Goal: Information Seeking & Learning: Find specific fact

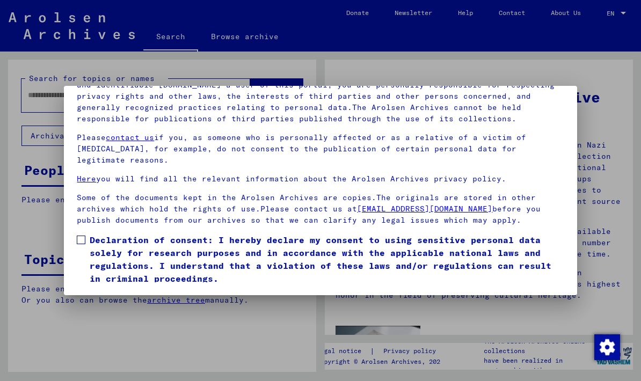
scroll to position [120, 0]
click at [78, 235] on span at bounding box center [81, 239] width 9 height 9
click at [119, 290] on button "I agree" at bounding box center [103, 300] width 52 height 20
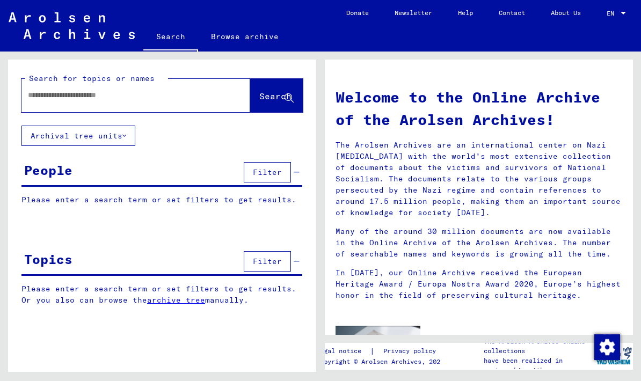
click at [41, 93] on input "text" at bounding box center [123, 95] width 190 height 11
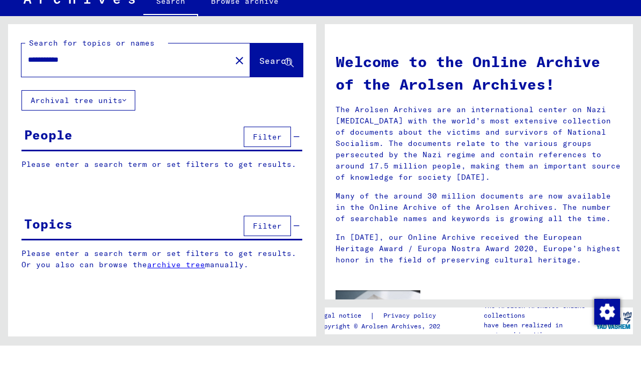
type input "**********"
click at [269, 91] on span "Search" at bounding box center [276, 96] width 34 height 11
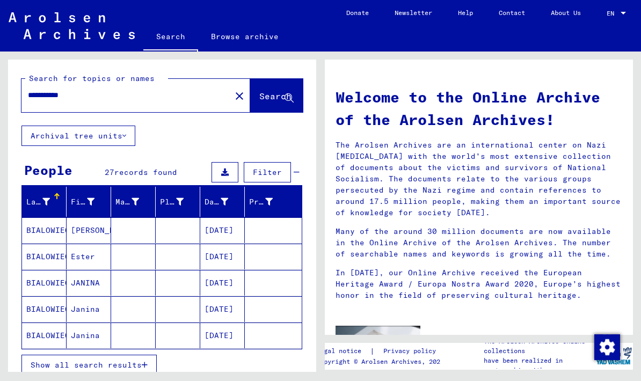
click at [79, 365] on span "Show all search results" at bounding box center [86, 365] width 111 height 10
click at [39, 257] on mat-cell "BIALOWIECKA" at bounding box center [44, 257] width 45 height 26
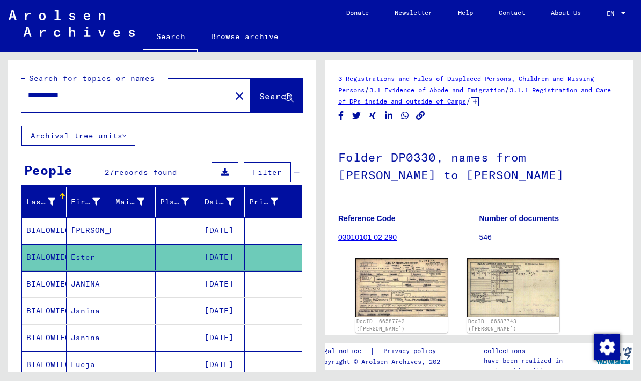
click at [407, 285] on img at bounding box center [401, 287] width 92 height 58
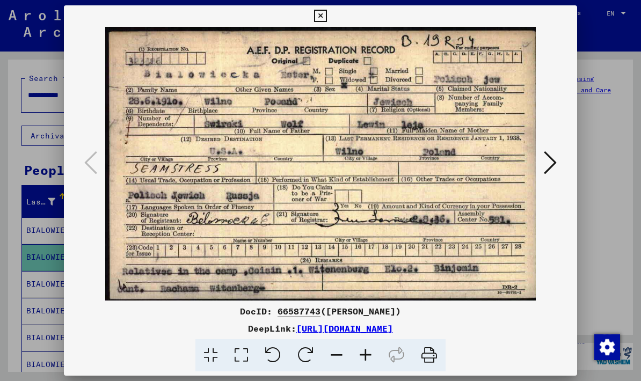
click at [539, 169] on img at bounding box center [319, 164] width 439 height 274
click at [547, 161] on icon at bounding box center [549, 163] width 13 height 26
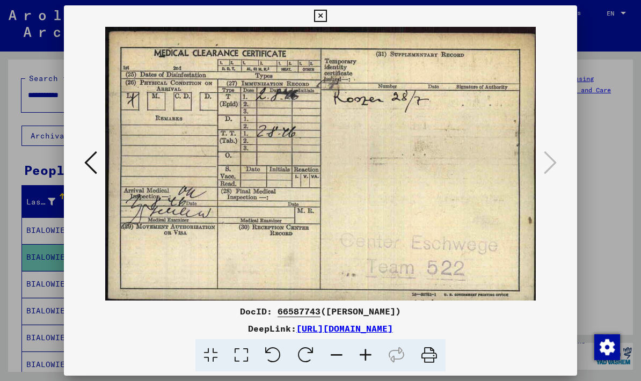
click at [326, 16] on icon at bounding box center [320, 16] width 12 height 13
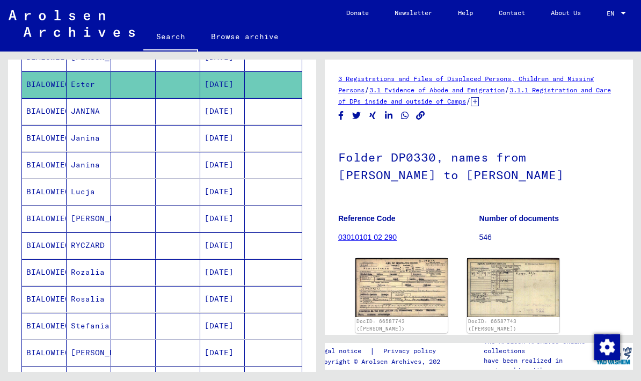
scroll to position [171, 0]
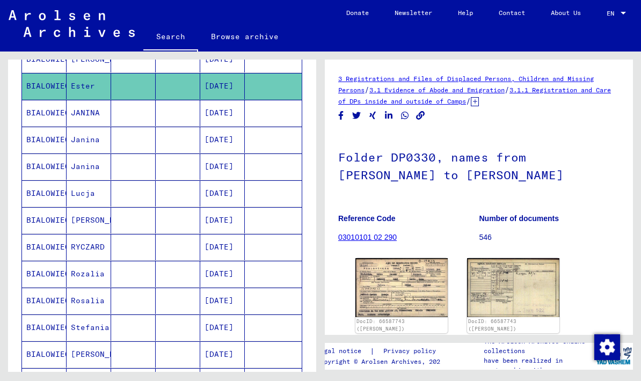
click at [48, 251] on mat-cell "BIALOWIECKA" at bounding box center [44, 247] width 45 height 26
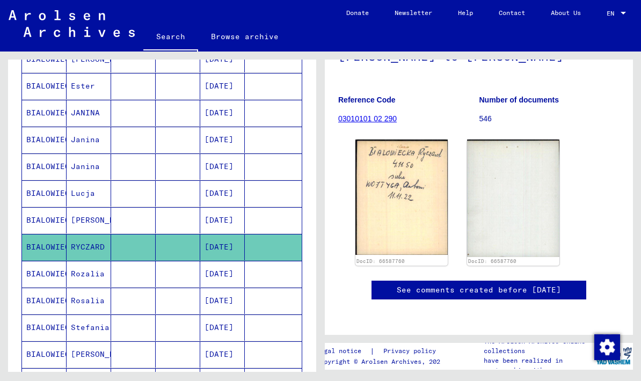
scroll to position [141, 0]
click at [39, 282] on mat-cell "BIALOWIECKA" at bounding box center [44, 274] width 45 height 26
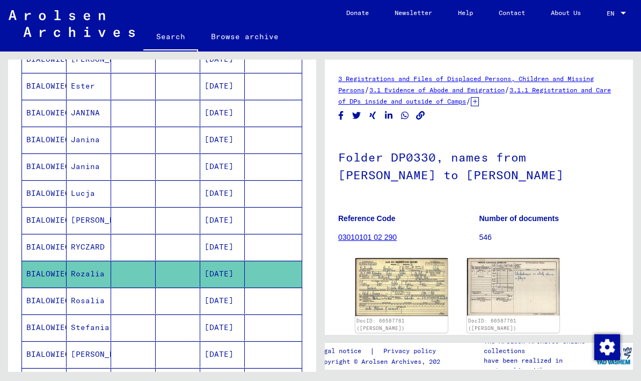
click at [41, 303] on mat-cell "BIALOWIECKA" at bounding box center [44, 301] width 45 height 26
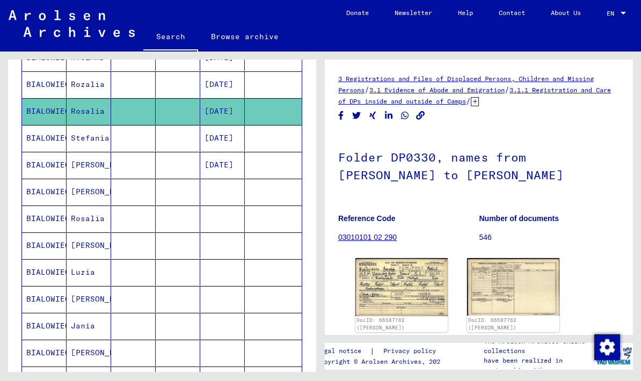
scroll to position [361, 0]
click at [41, 226] on mat-cell "BIALOWIECKA" at bounding box center [44, 218] width 45 height 26
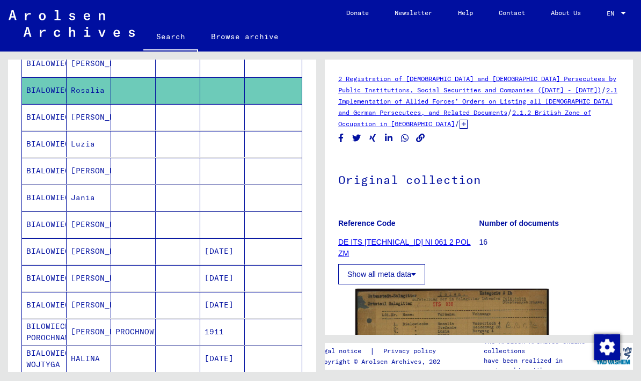
scroll to position [489, 0]
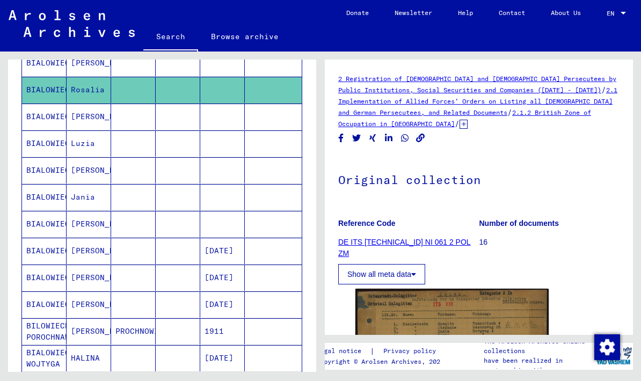
click at [50, 235] on mat-cell "BIALOWIECKA" at bounding box center [44, 224] width 45 height 26
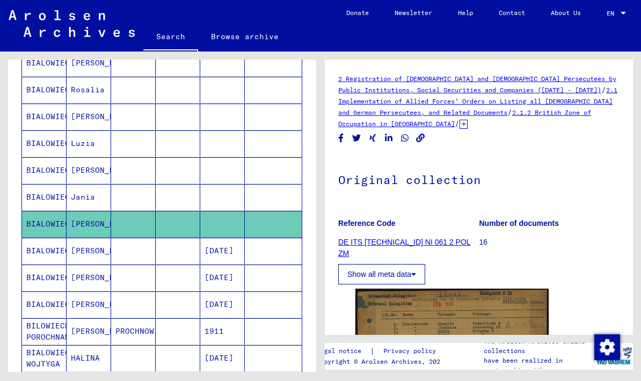
click at [41, 230] on mat-cell "BIALOWIECKA" at bounding box center [44, 224] width 45 height 26
click at [77, 217] on mat-cell "[PERSON_NAME]" at bounding box center [89, 224] width 45 height 26
click at [45, 253] on mat-cell "BIALOWIECKA" at bounding box center [44, 251] width 45 height 26
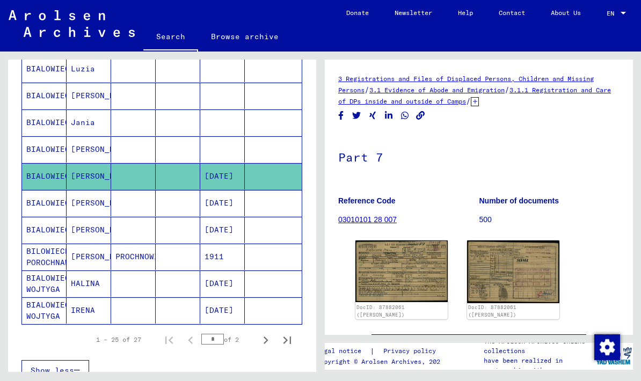
scroll to position [562, 0]
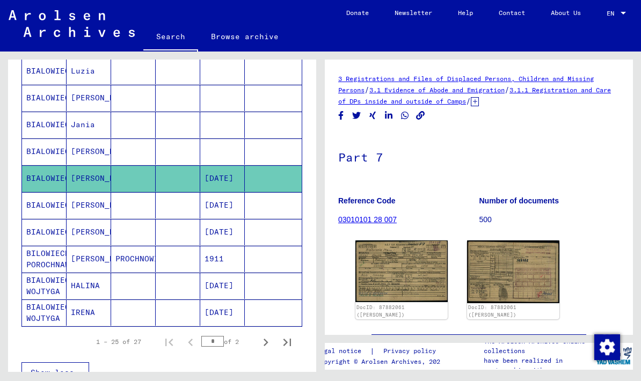
click at [402, 273] on img at bounding box center [401, 271] width 92 height 62
